Goal: Task Accomplishment & Management: Use online tool/utility

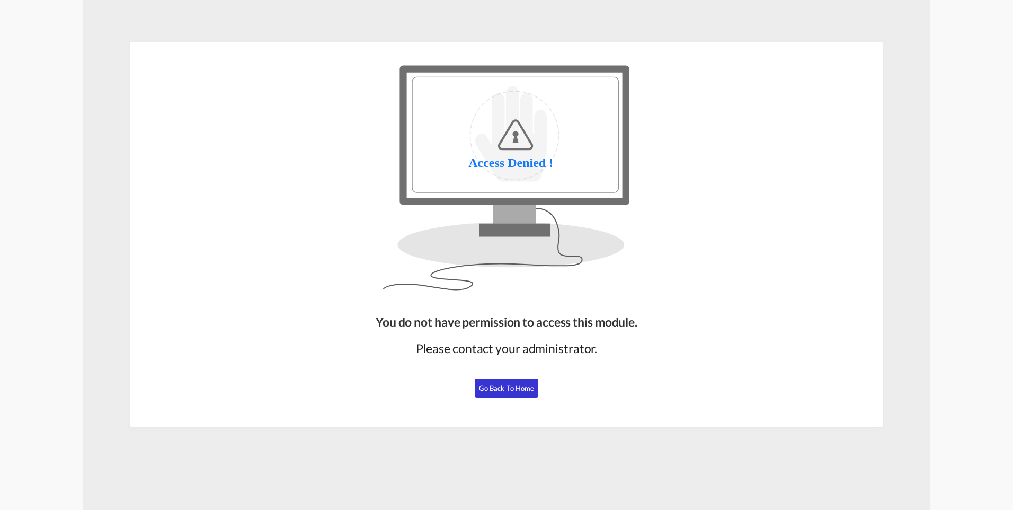
click at [512, 385] on span "Go Back to Home" at bounding box center [507, 387] width 56 height 8
